Goal: Information Seeking & Learning: Learn about a topic

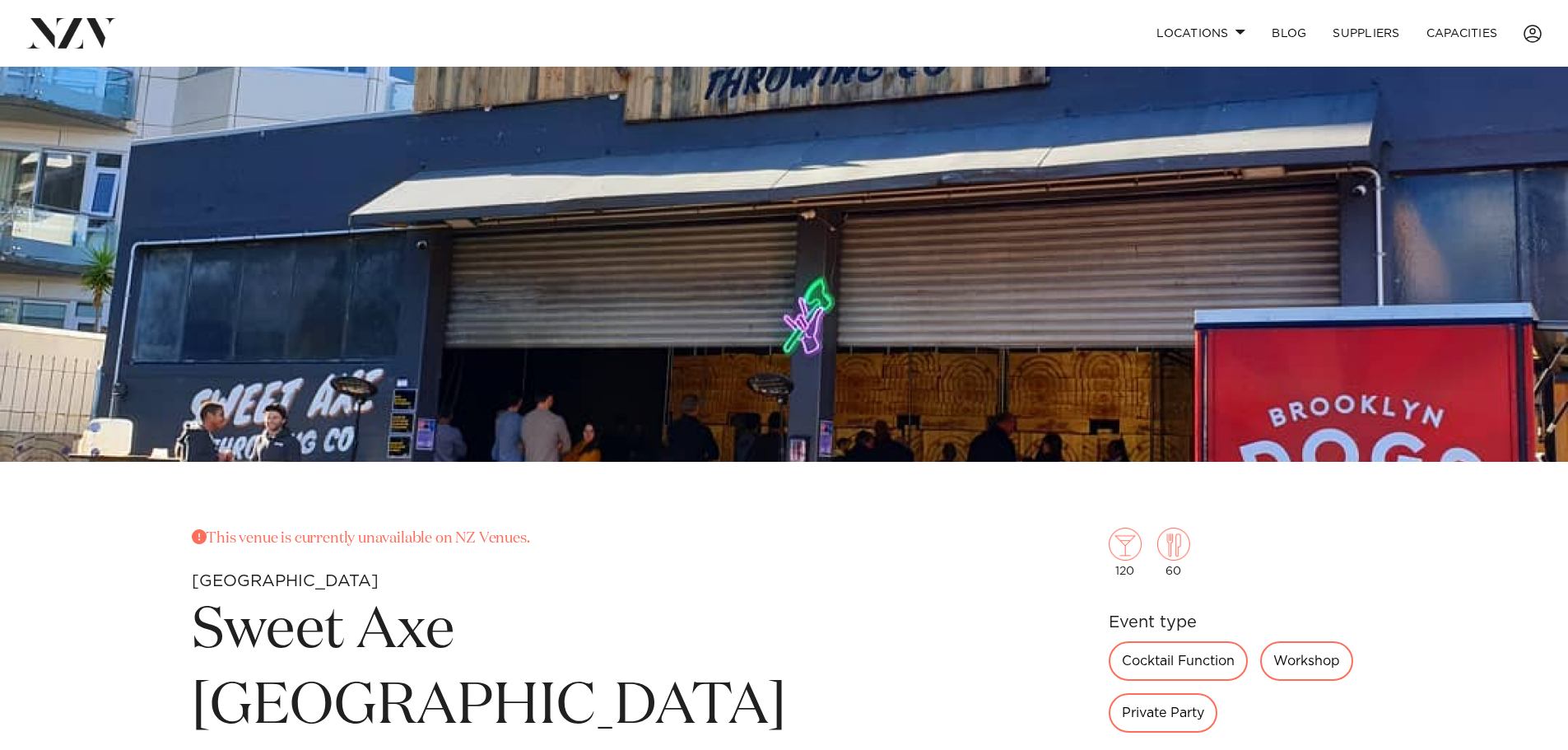
scroll to position [228, 0]
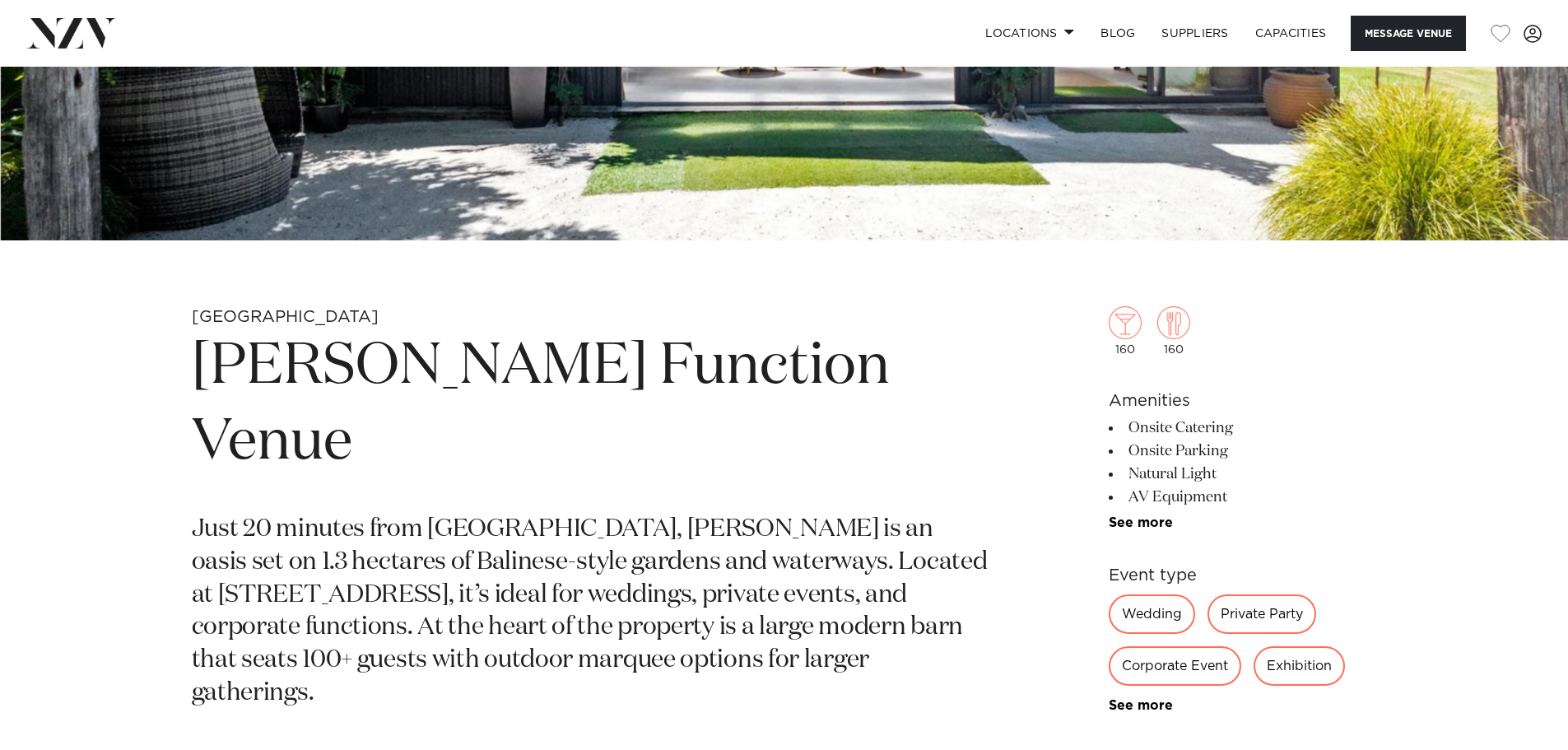
scroll to position [741, 0]
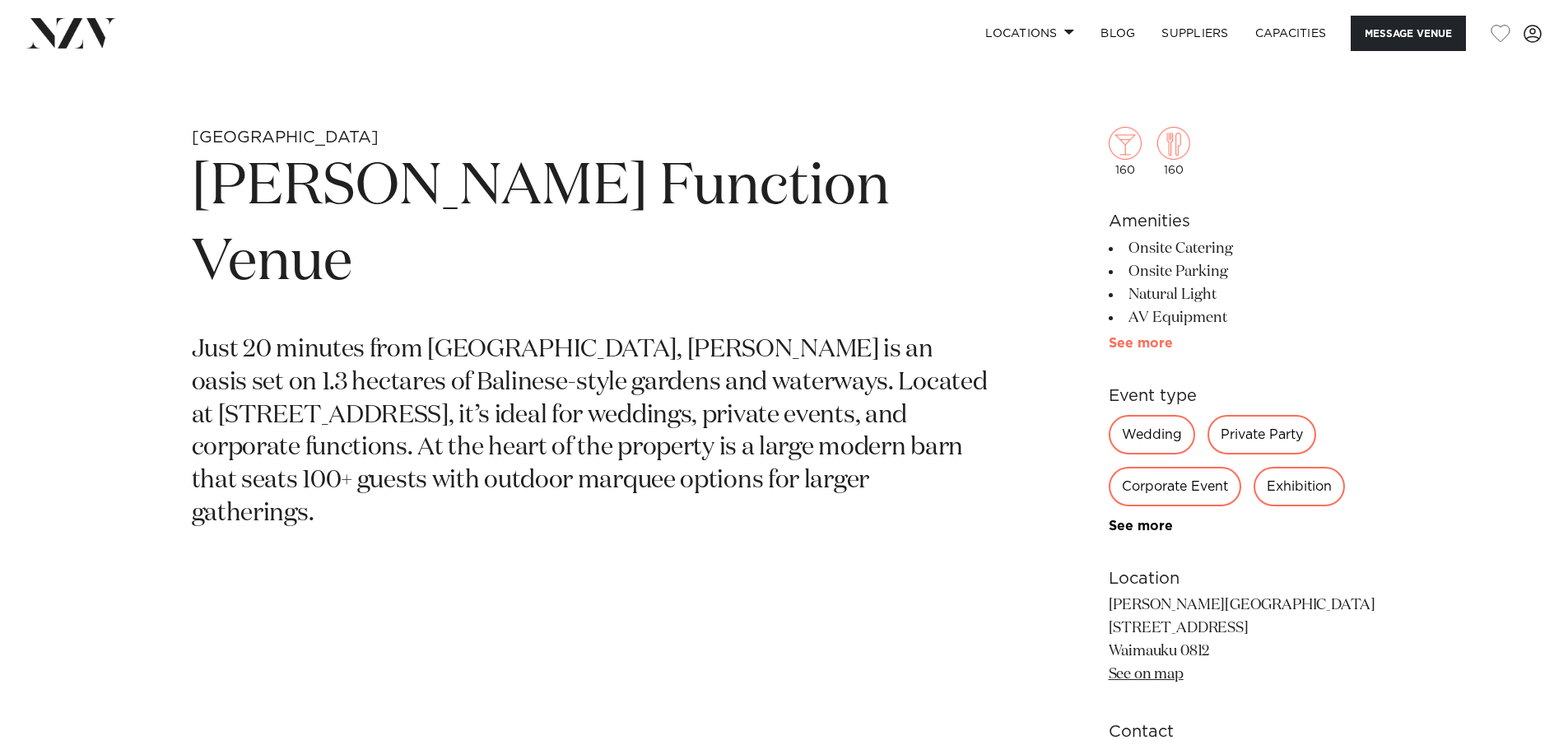
click at [1134, 345] on link "See more" at bounding box center [1173, 343] width 128 height 13
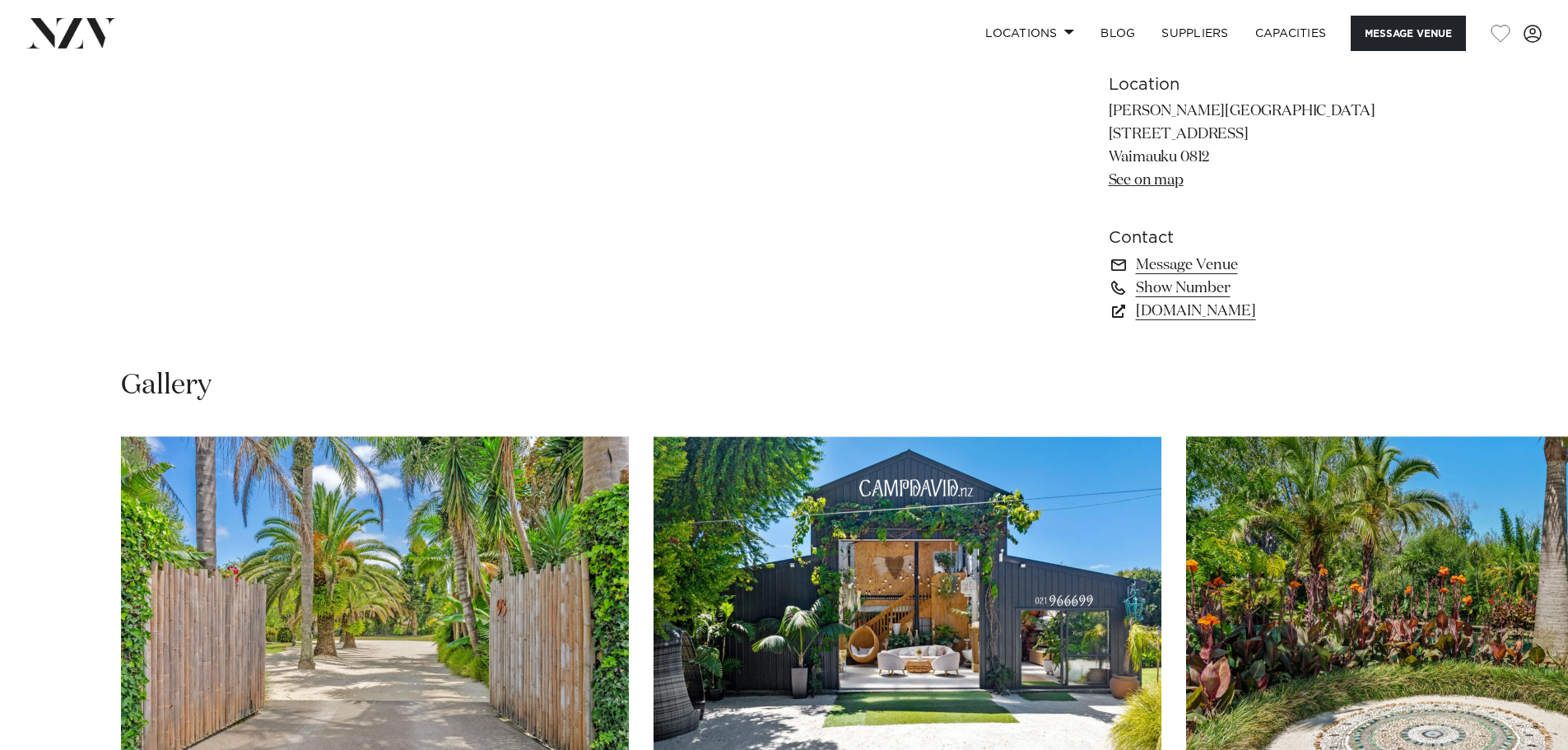
scroll to position [1557, 0]
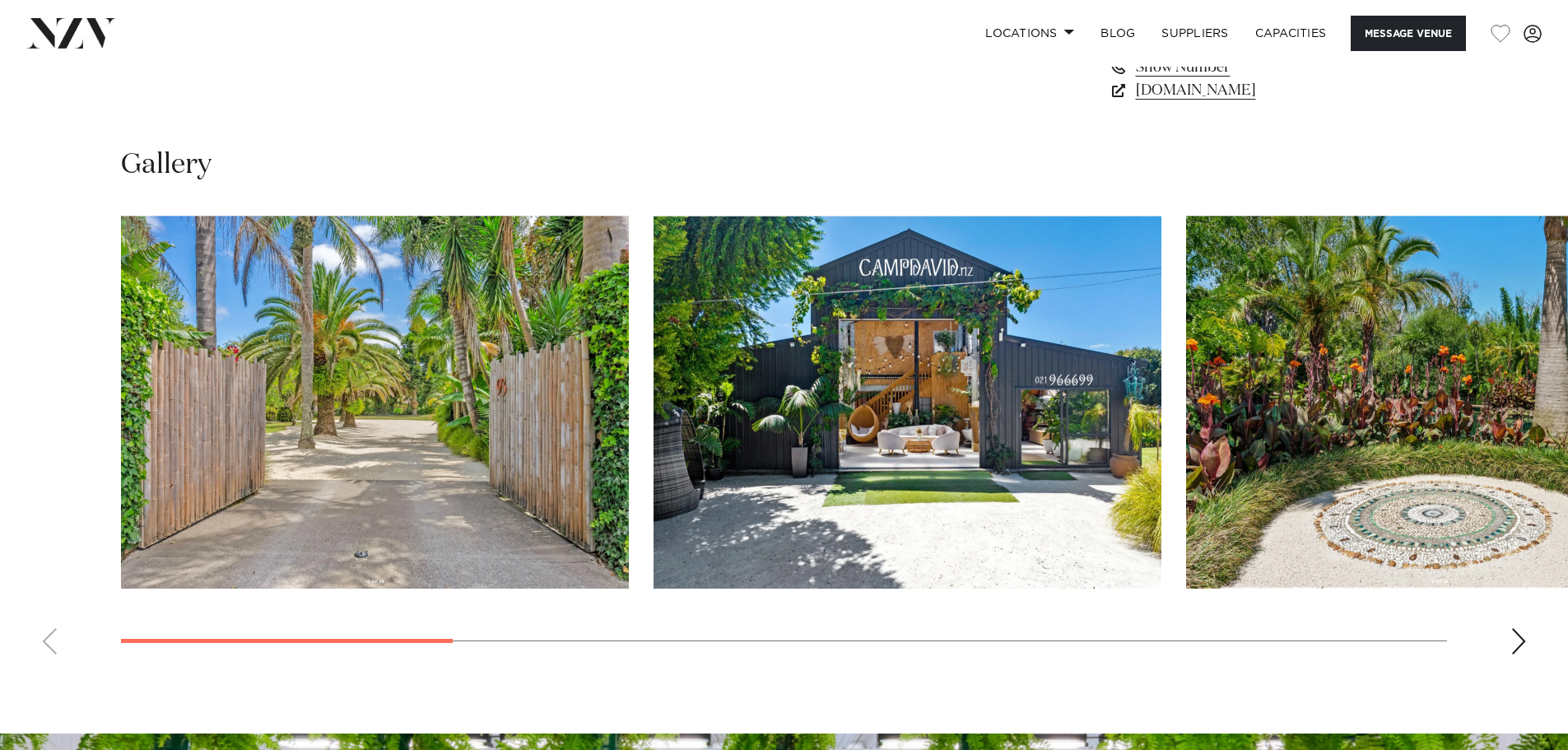
click at [1527, 652] on swiper-container at bounding box center [784, 441] width 1568 height 452
click at [1522, 645] on div "Next slide" at bounding box center [1518, 641] width 16 height 26
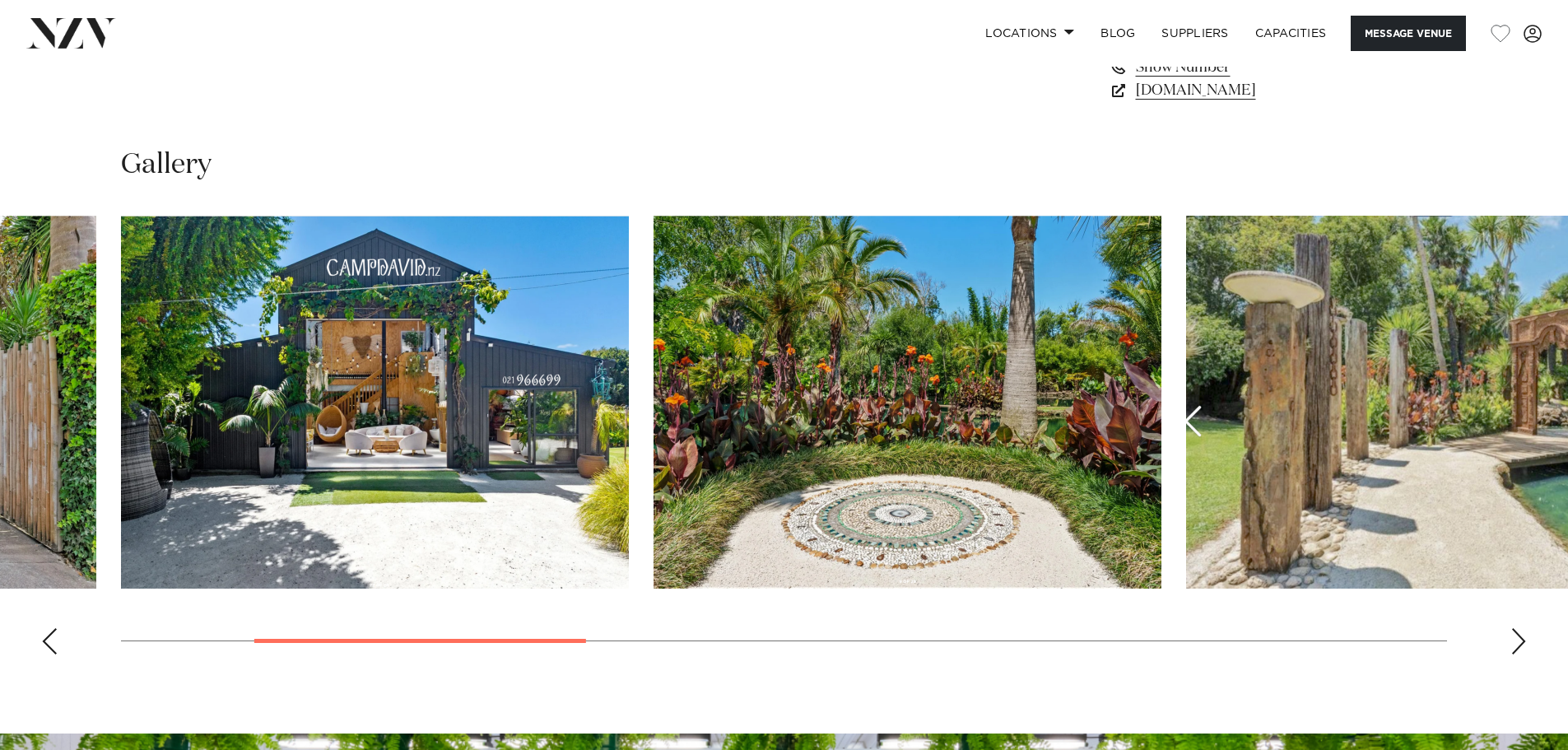
click at [1522, 645] on div "Next slide" at bounding box center [1518, 641] width 16 height 26
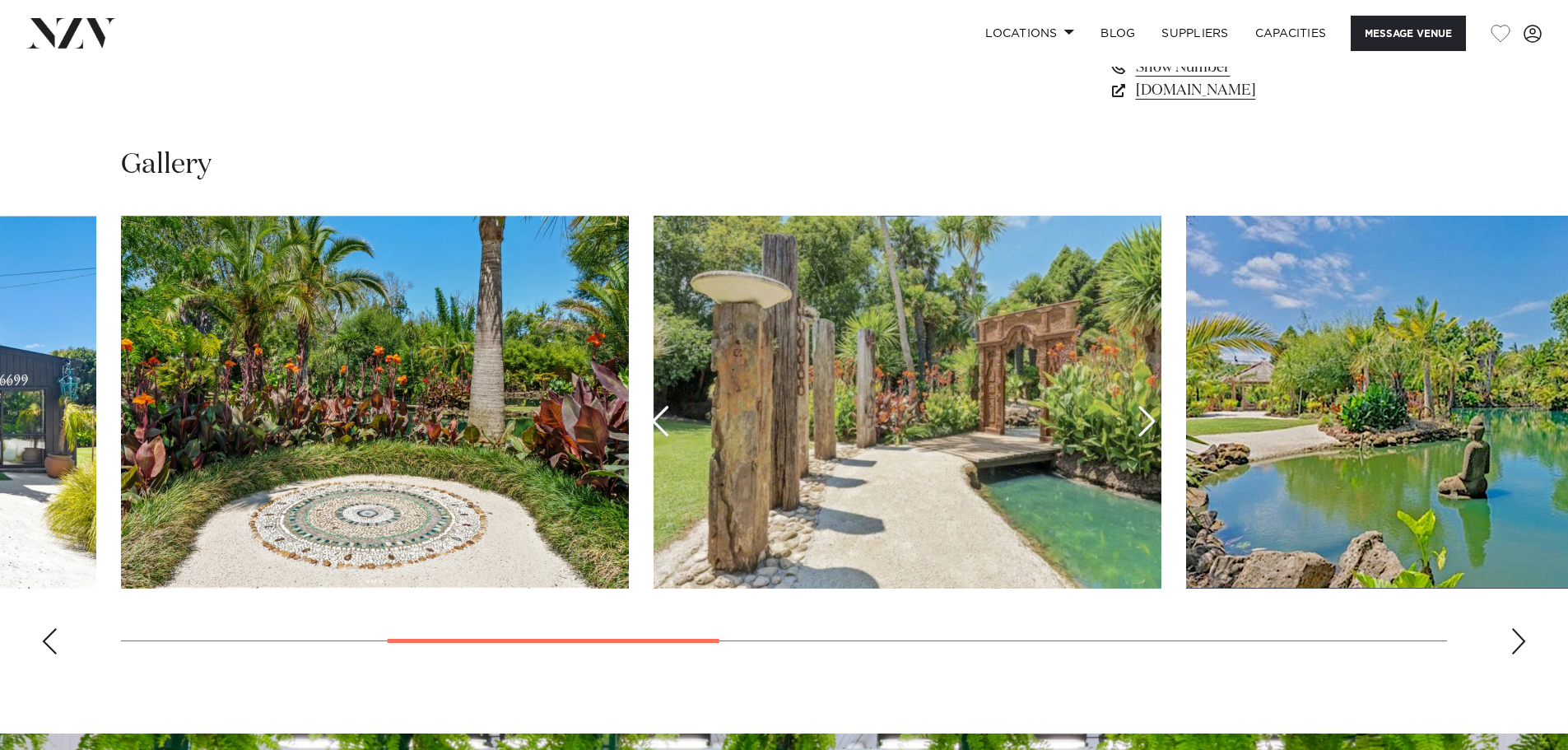
click at [1522, 645] on div "Next slide" at bounding box center [1518, 641] width 16 height 26
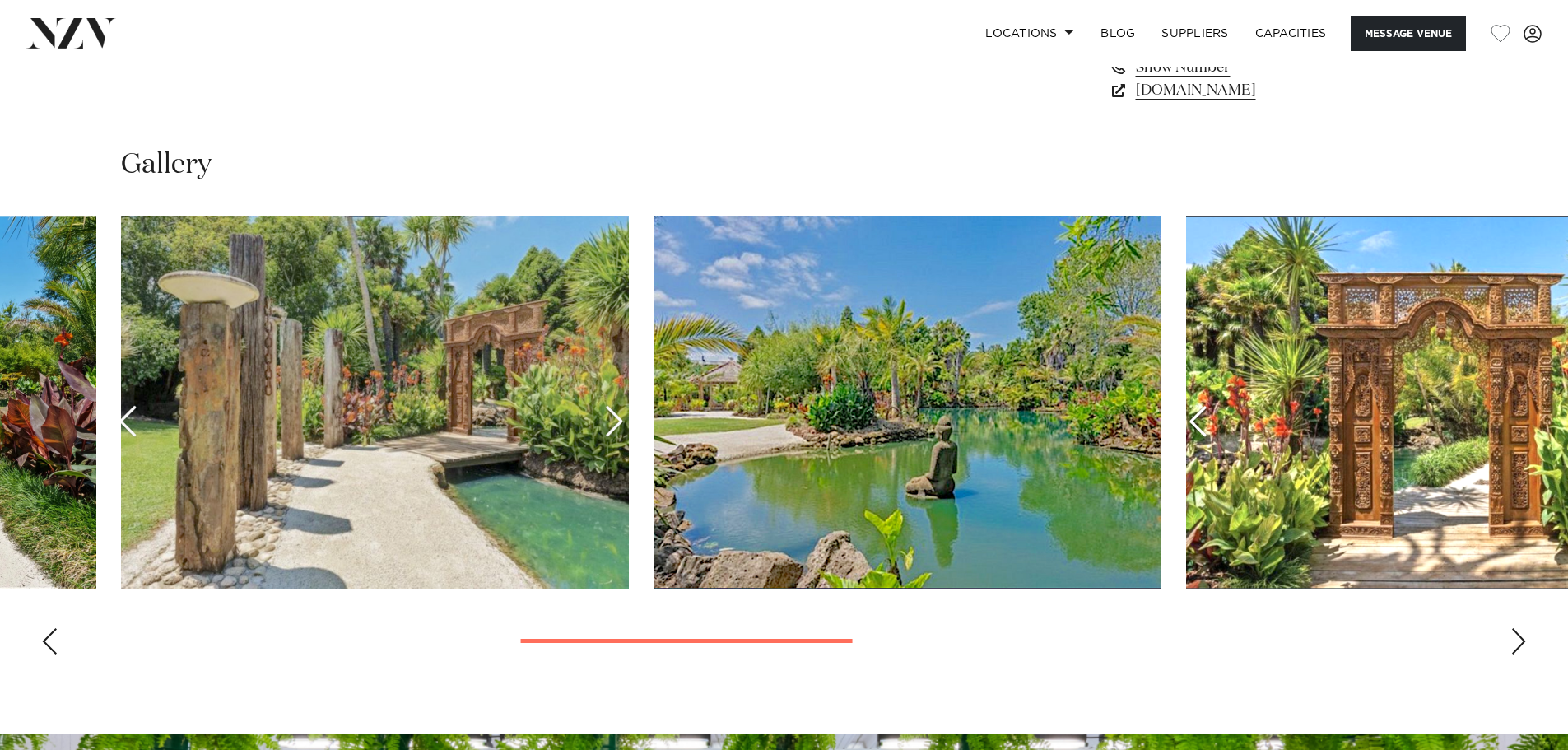
click at [1522, 645] on div "Next slide" at bounding box center [1518, 641] width 16 height 26
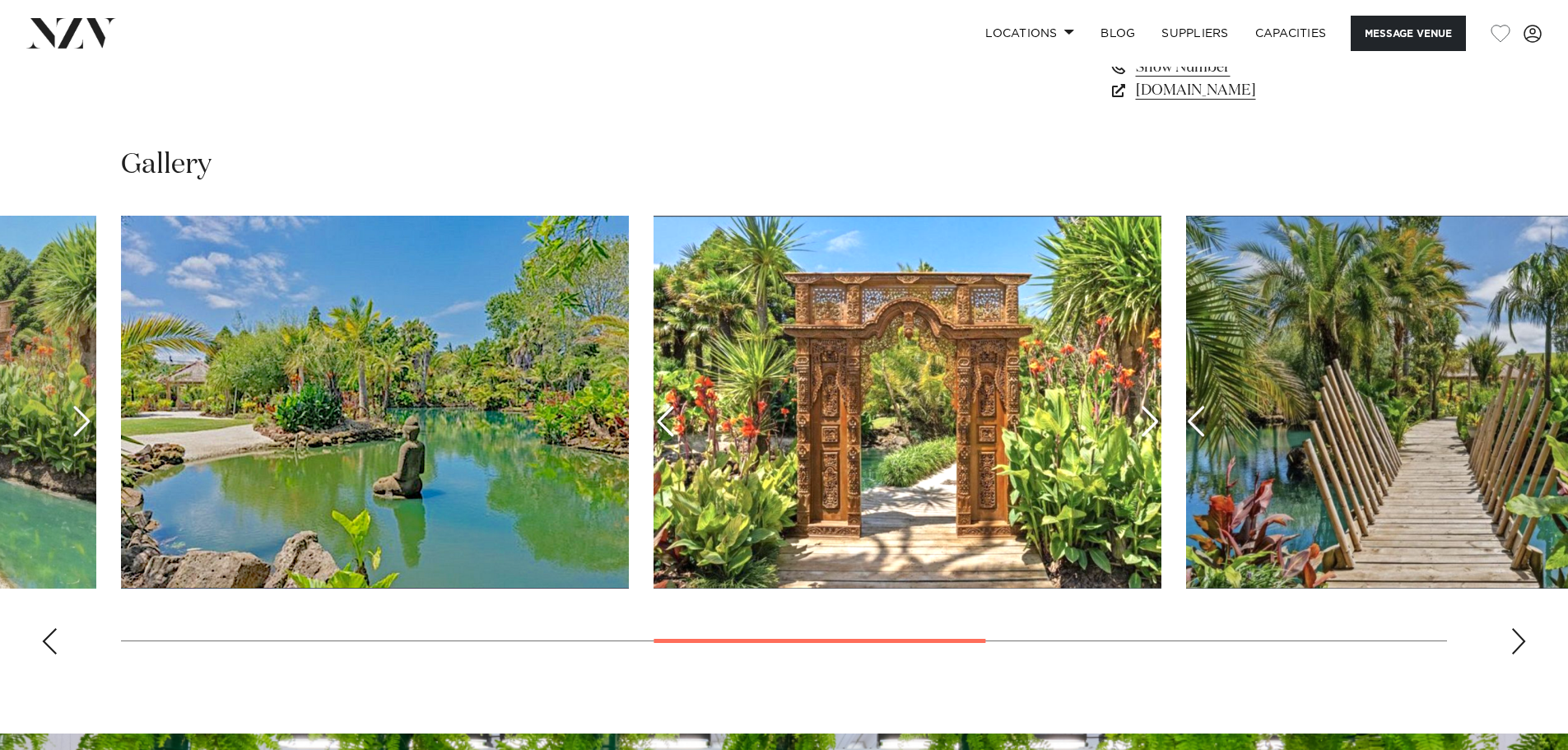
click at [1522, 645] on div "Next slide" at bounding box center [1518, 641] width 16 height 26
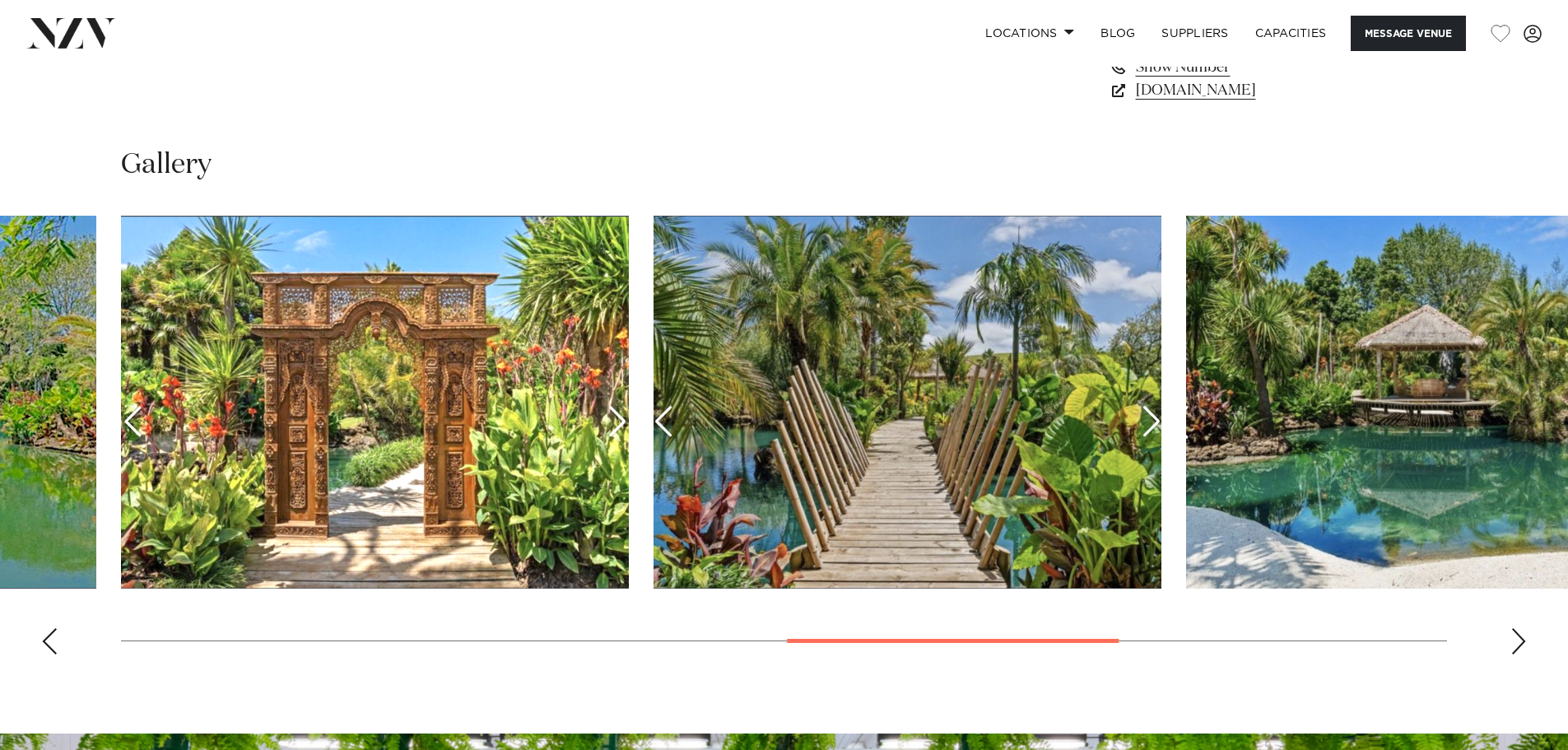
click at [1522, 646] on div "Next slide" at bounding box center [1518, 641] width 16 height 26
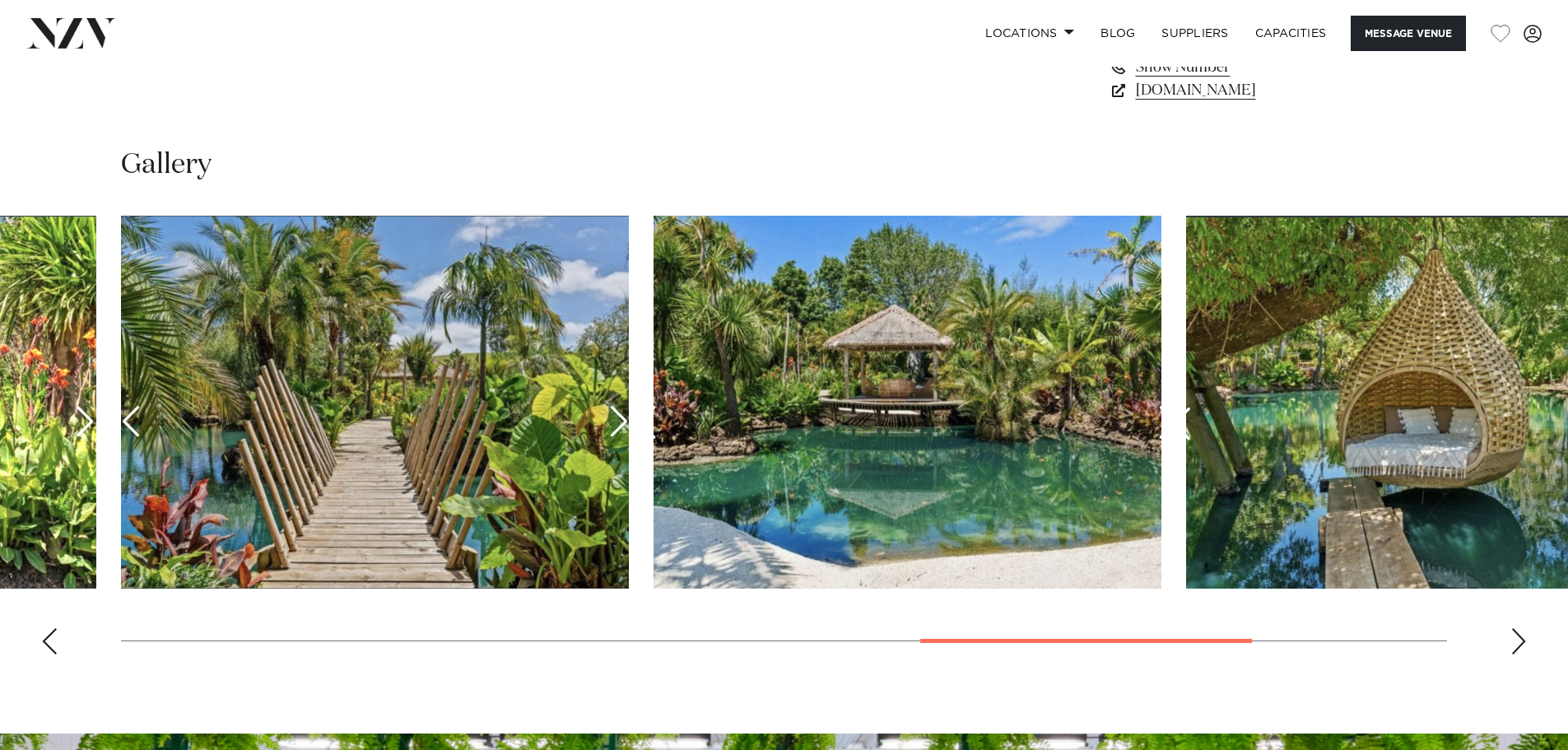
click at [1522, 646] on div "Next slide" at bounding box center [1518, 641] width 16 height 26
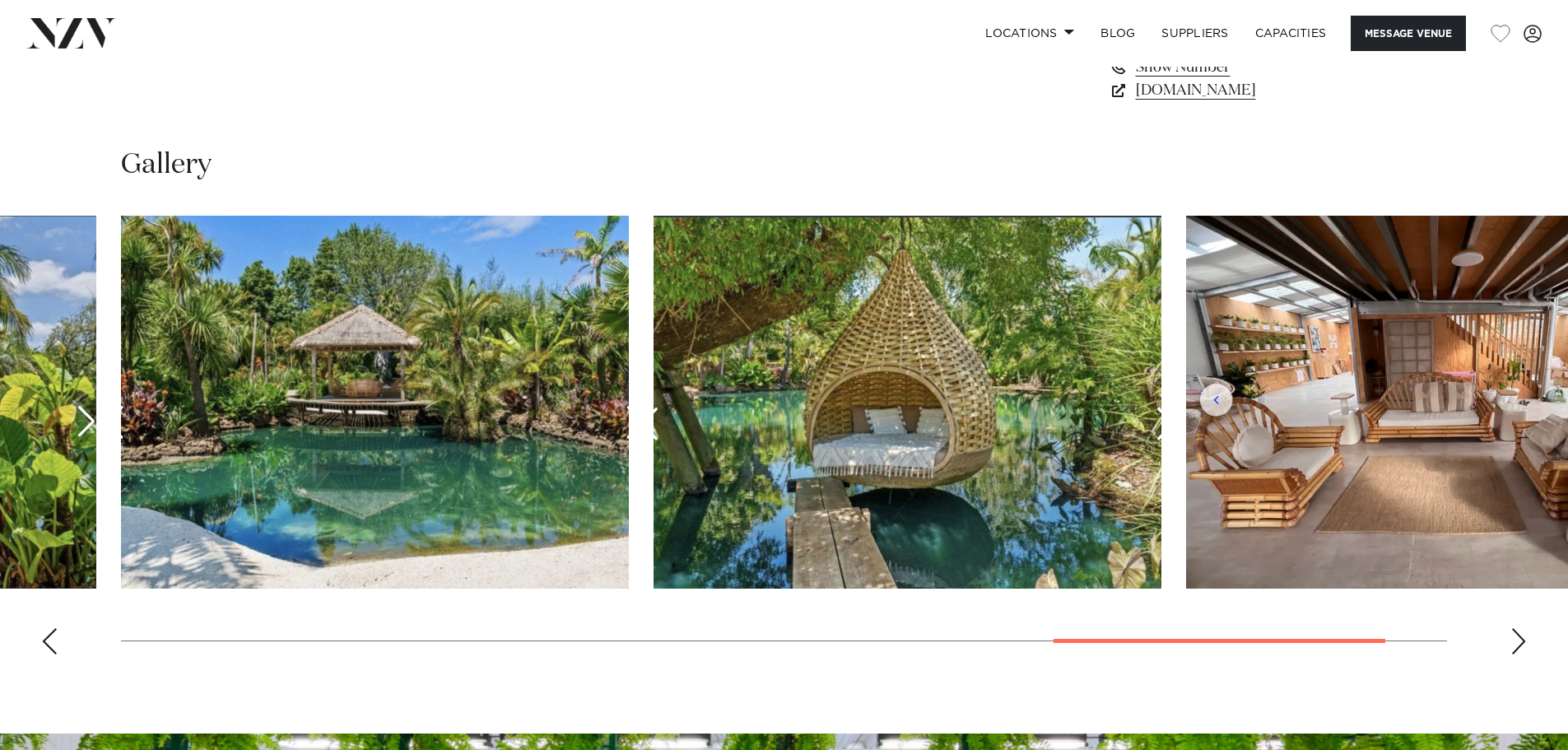
click at [1522, 646] on div "Next slide" at bounding box center [1518, 641] width 16 height 26
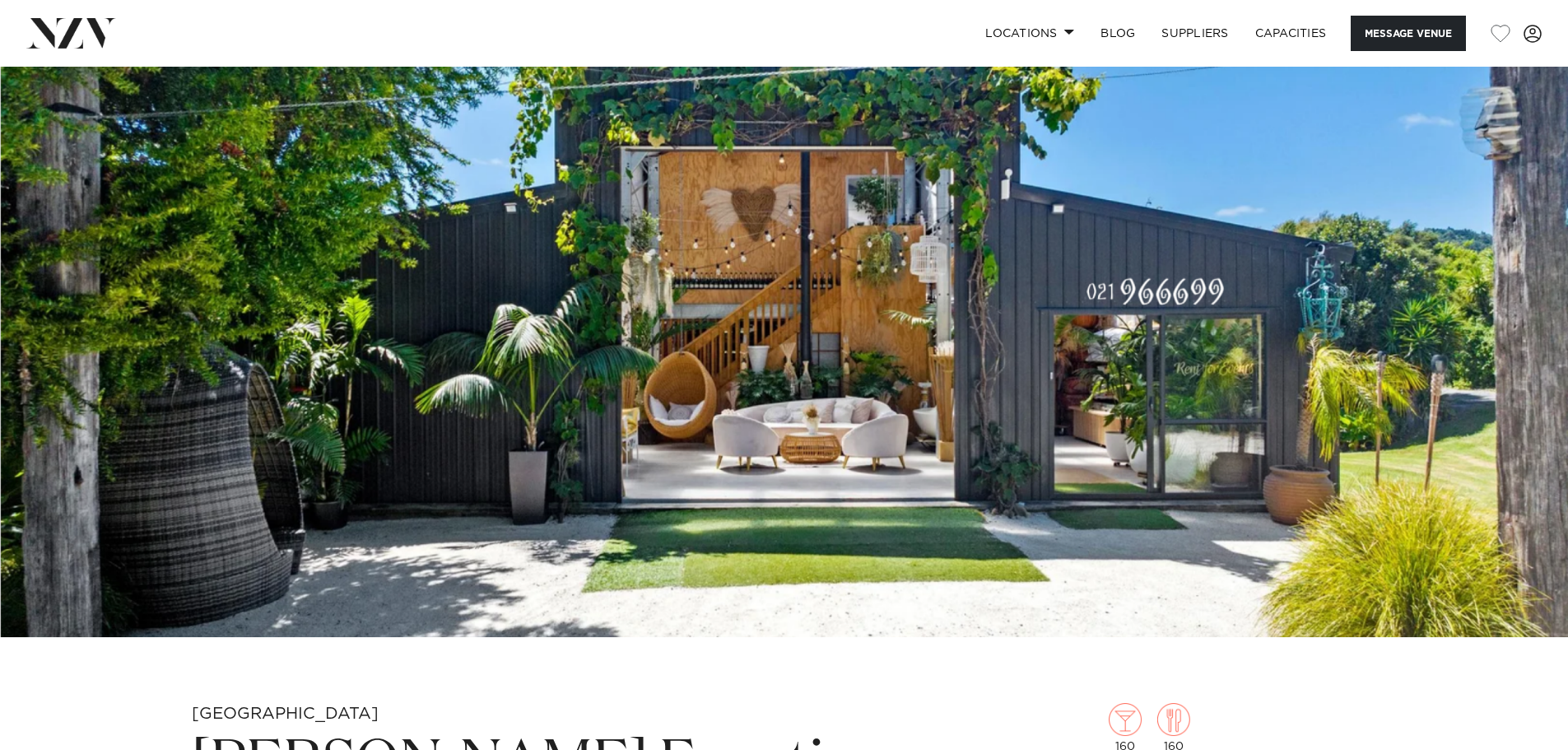
scroll to position [0, 0]
